Goal: Find specific page/section: Find specific page/section

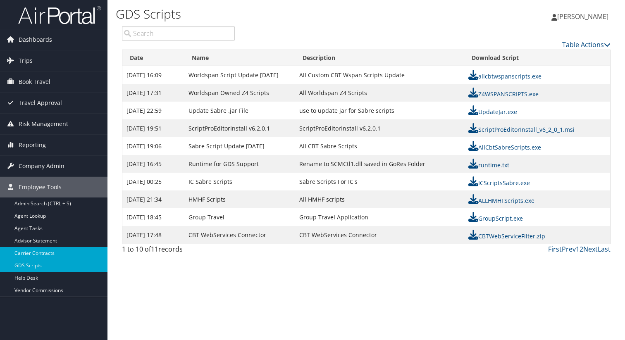
click at [53, 250] on link "Carrier Contracts" at bounding box center [53, 253] width 107 height 12
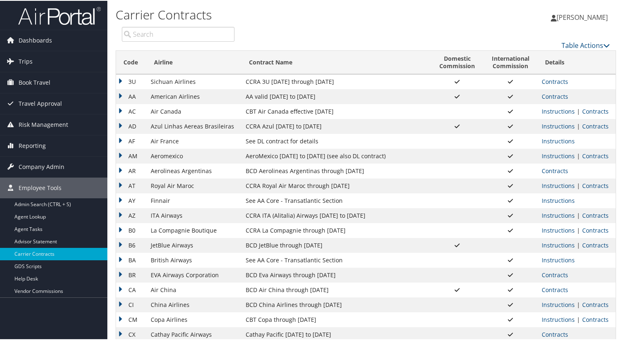
click at [207, 38] on input "search" at bounding box center [178, 33] width 113 height 15
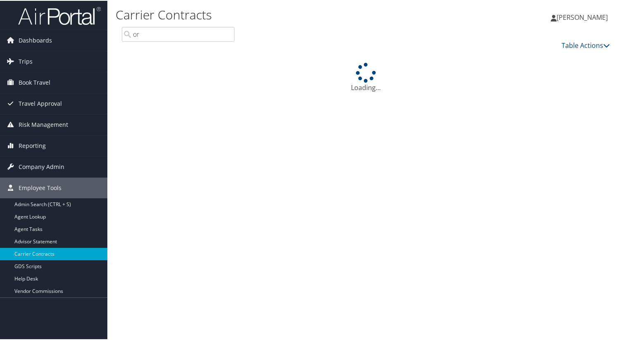
type input "o"
type input "k"
type input "o"
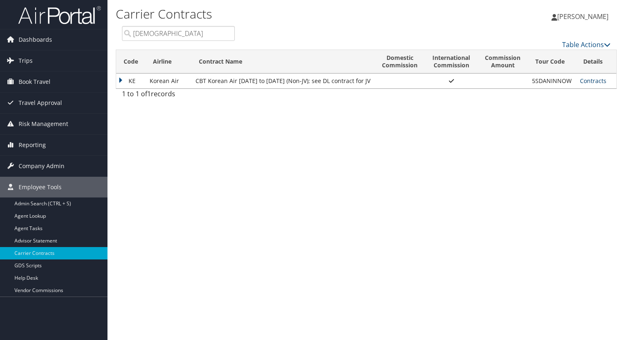
click at [599, 80] on link "Contracts" at bounding box center [593, 81] width 26 height 8
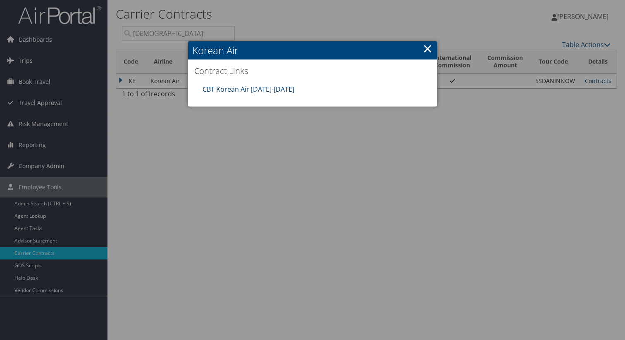
click at [253, 86] on link "CBT Korean Air [DATE]-[DATE]" at bounding box center [248, 89] width 92 height 9
click at [146, 34] on div at bounding box center [312, 170] width 625 height 340
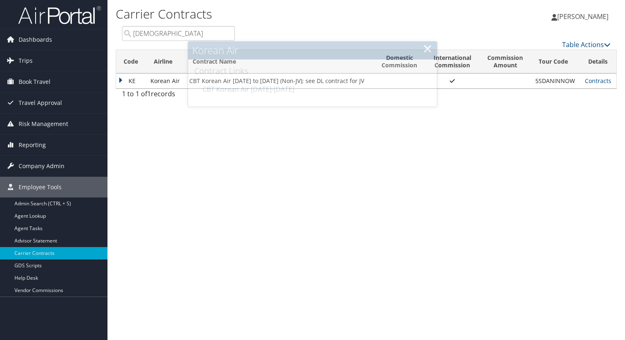
click at [158, 34] on input "[DEMOGRAPHIC_DATA]" at bounding box center [178, 33] width 113 height 15
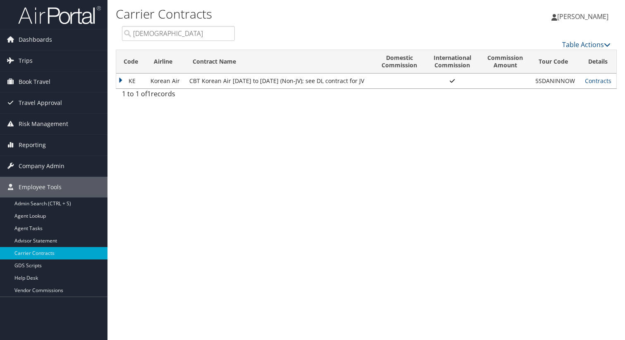
click at [158, 34] on input "[DEMOGRAPHIC_DATA]" at bounding box center [178, 33] width 113 height 15
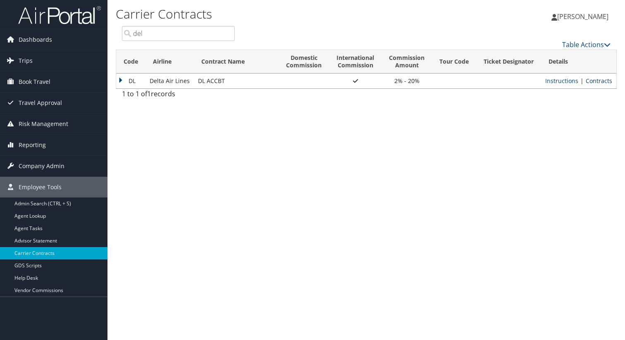
type input "del"
click at [603, 77] on link "Contracts" at bounding box center [598, 81] width 26 height 8
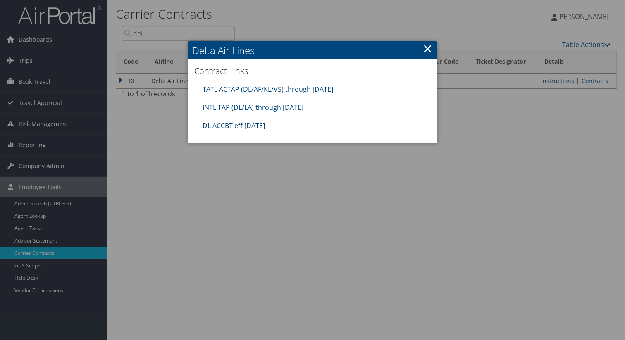
click at [232, 122] on link "DL ACCBT eff [DATE]" at bounding box center [233, 125] width 62 height 9
